Goal: Task Accomplishment & Management: Complete application form

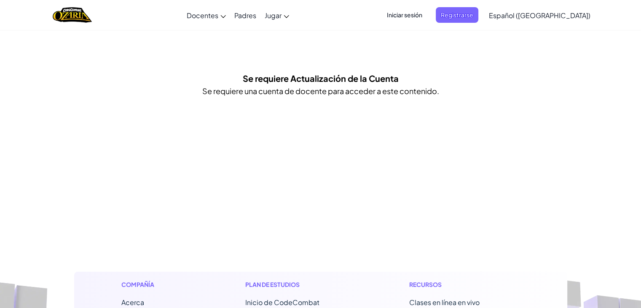
click at [422, 19] on font "Iniciar sesión" at bounding box center [404, 15] width 35 height 9
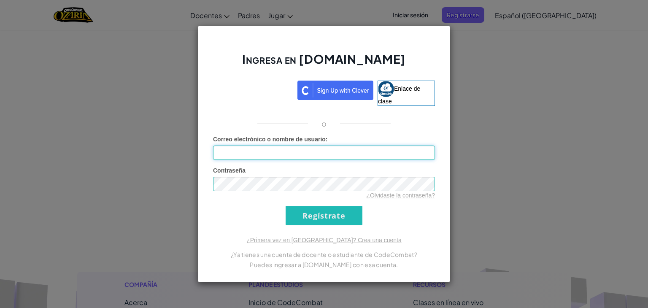
click at [286, 147] on input "Correo electrónico o nombre de usuario :" at bounding box center [324, 152] width 222 height 14
type input "[EMAIL_ADDRESS][DOMAIN_NAME]"
click at [314, 219] on input "Regístrate" at bounding box center [323, 215] width 77 height 19
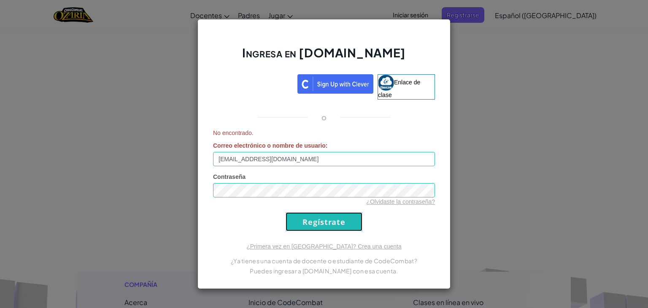
click at [316, 214] on input "Regístrate" at bounding box center [323, 221] width 77 height 19
click at [487, 67] on div "Ingresa en [DOMAIN_NAME] Enlace de clase o No encontrado. Correo electrónico o …" at bounding box center [324, 154] width 648 height 308
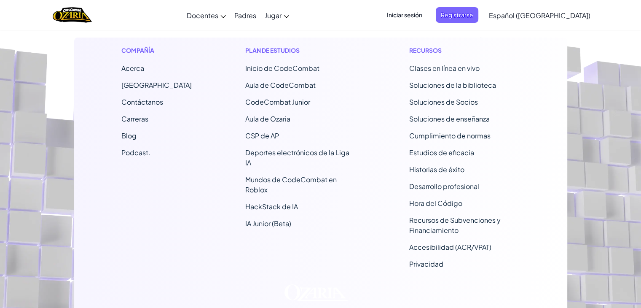
scroll to position [236, 0]
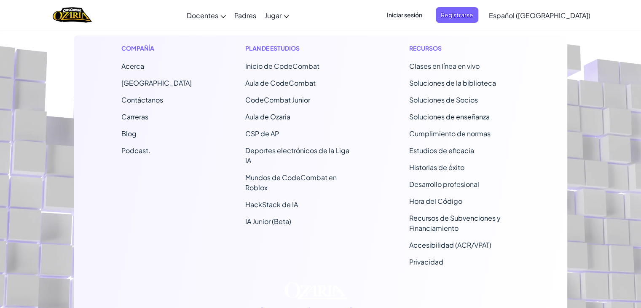
click at [268, 117] on font "Aula de Ozaria" at bounding box center [267, 116] width 45 height 9
